Goal: Task Accomplishment & Management: Manage account settings

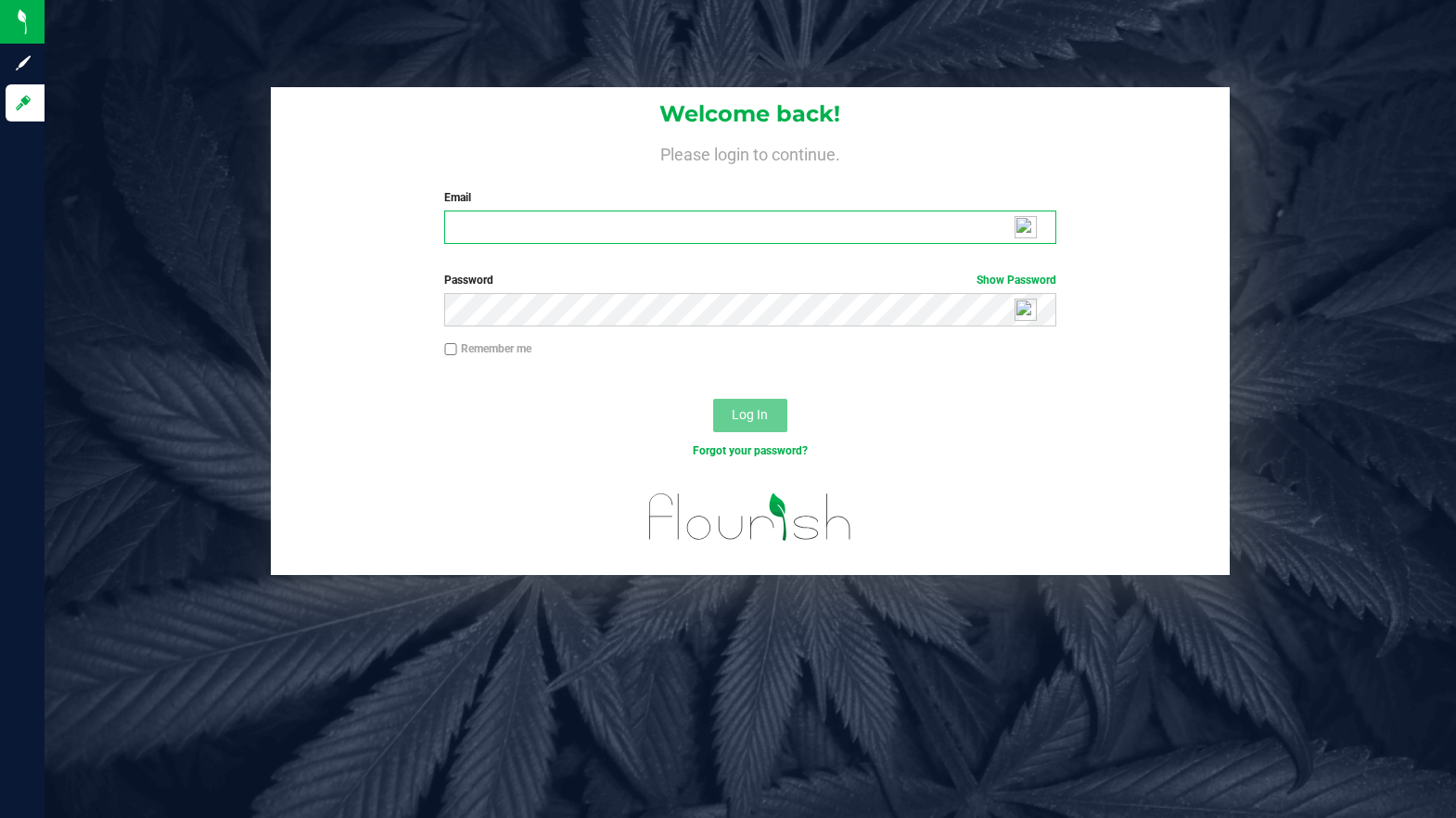
type input "[PERSON_NAME][EMAIL_ADDRESS][PERSON_NAME][DOMAIN_NAME]"
drag, startPoint x: 503, startPoint y: 378, endPoint x: 488, endPoint y: 368, distance: 18.0
click at [500, 376] on div at bounding box center [751, 382] width 960 height 14
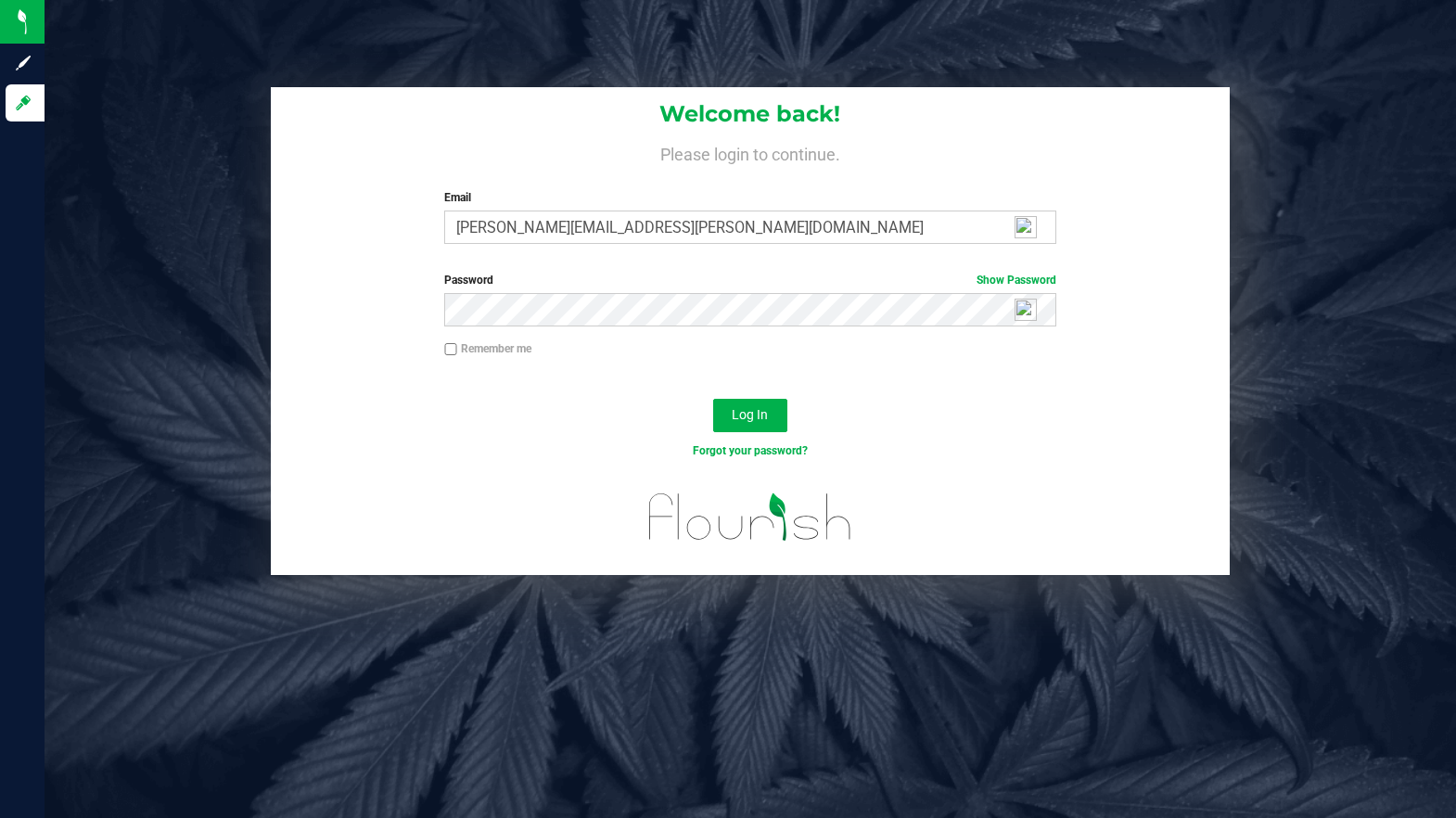
click at [460, 348] on label "Remember me" at bounding box center [487, 348] width 87 height 16
click at [457, 348] on input "Remember me" at bounding box center [450, 349] width 13 height 13
checkbox input "true"
click at [739, 423] on button "Log In" at bounding box center [750, 415] width 74 height 34
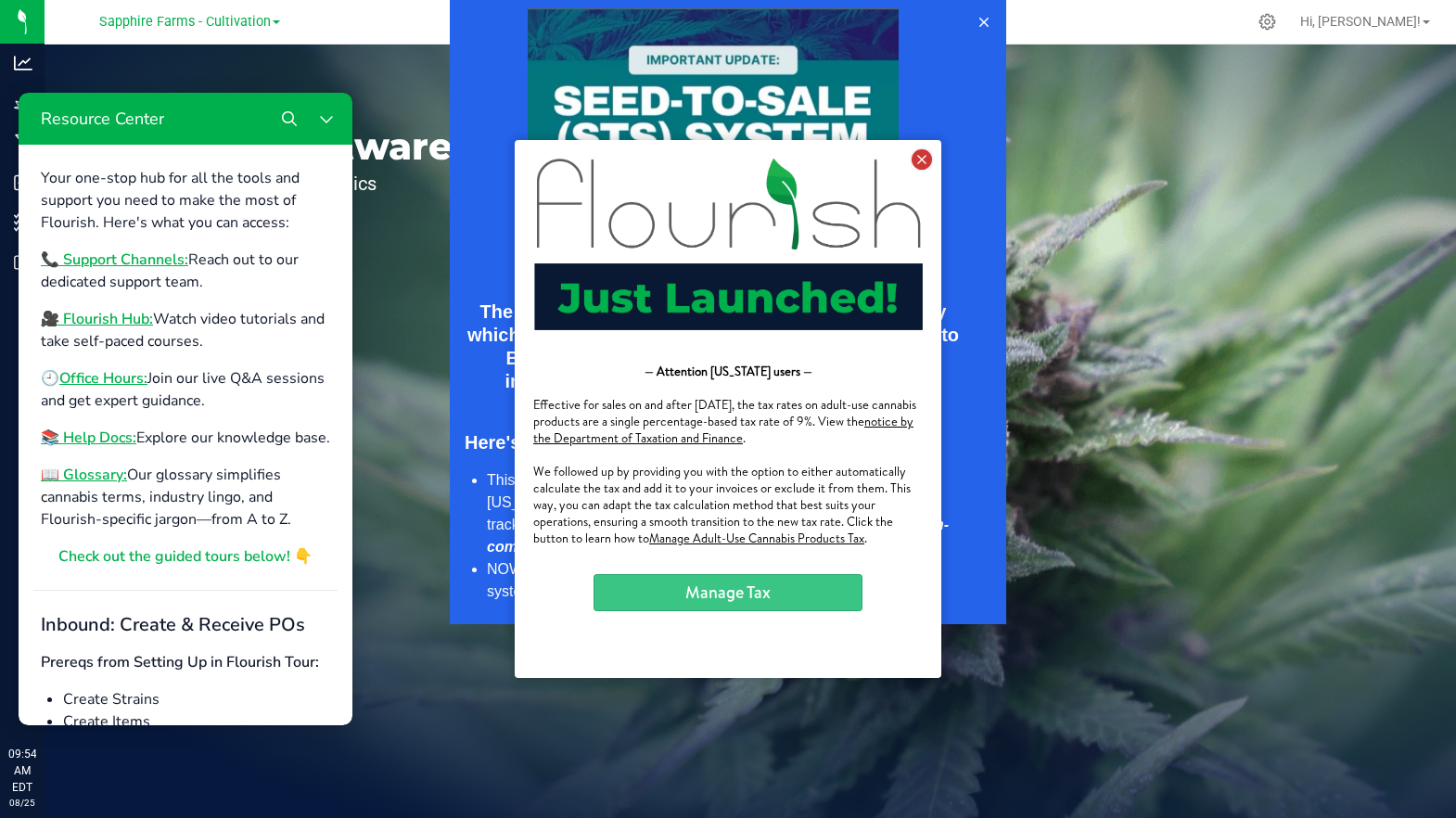
click at [919, 160] on icon at bounding box center [921, 159] width 20 height 20
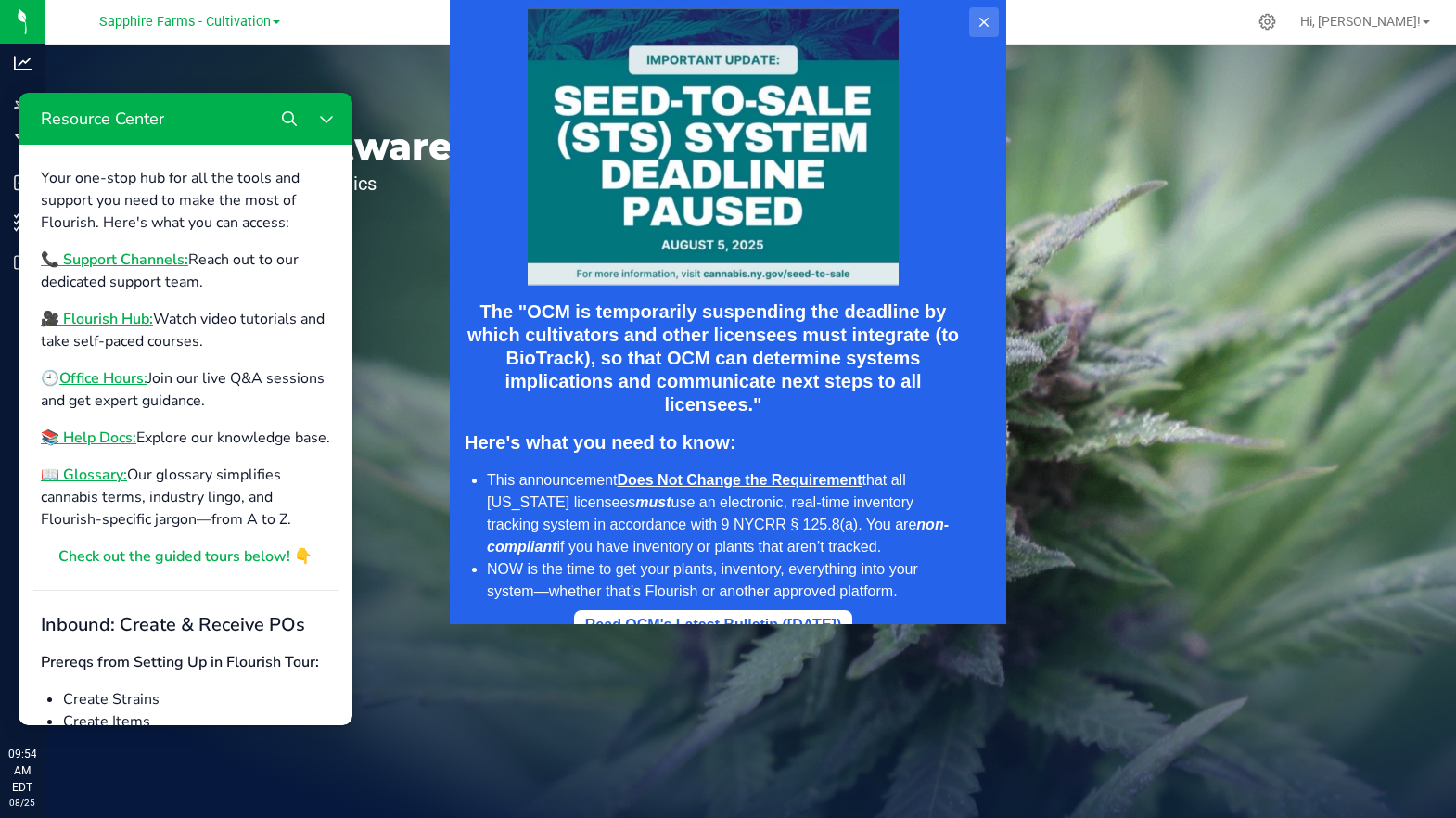
click at [988, 26] on icon at bounding box center [984, 22] width 10 height 10
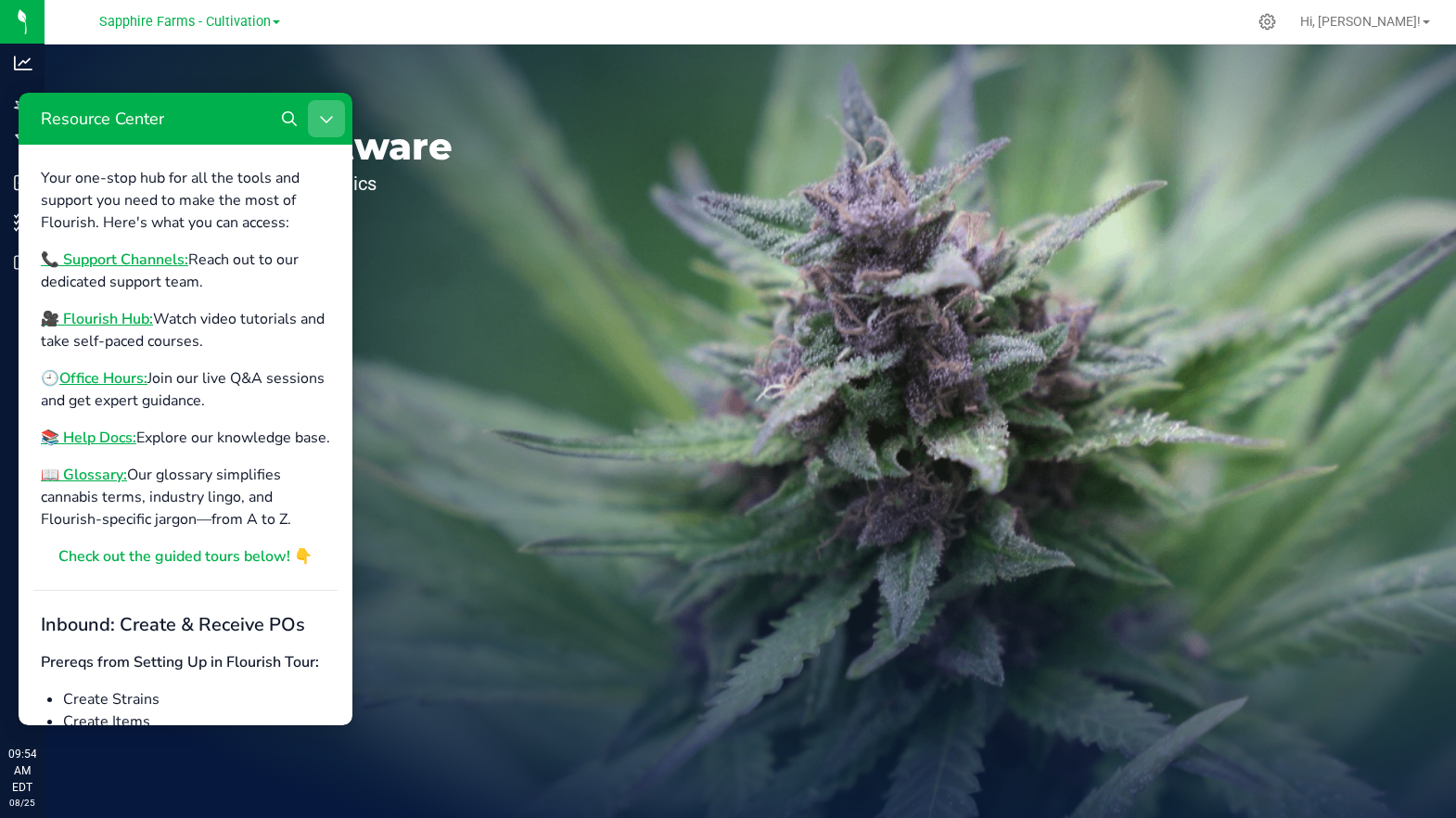
click at [325, 120] on icon "Close Resource Center" at bounding box center [326, 118] width 14 height 14
